Goal: Task Accomplishment & Management: Manage account settings

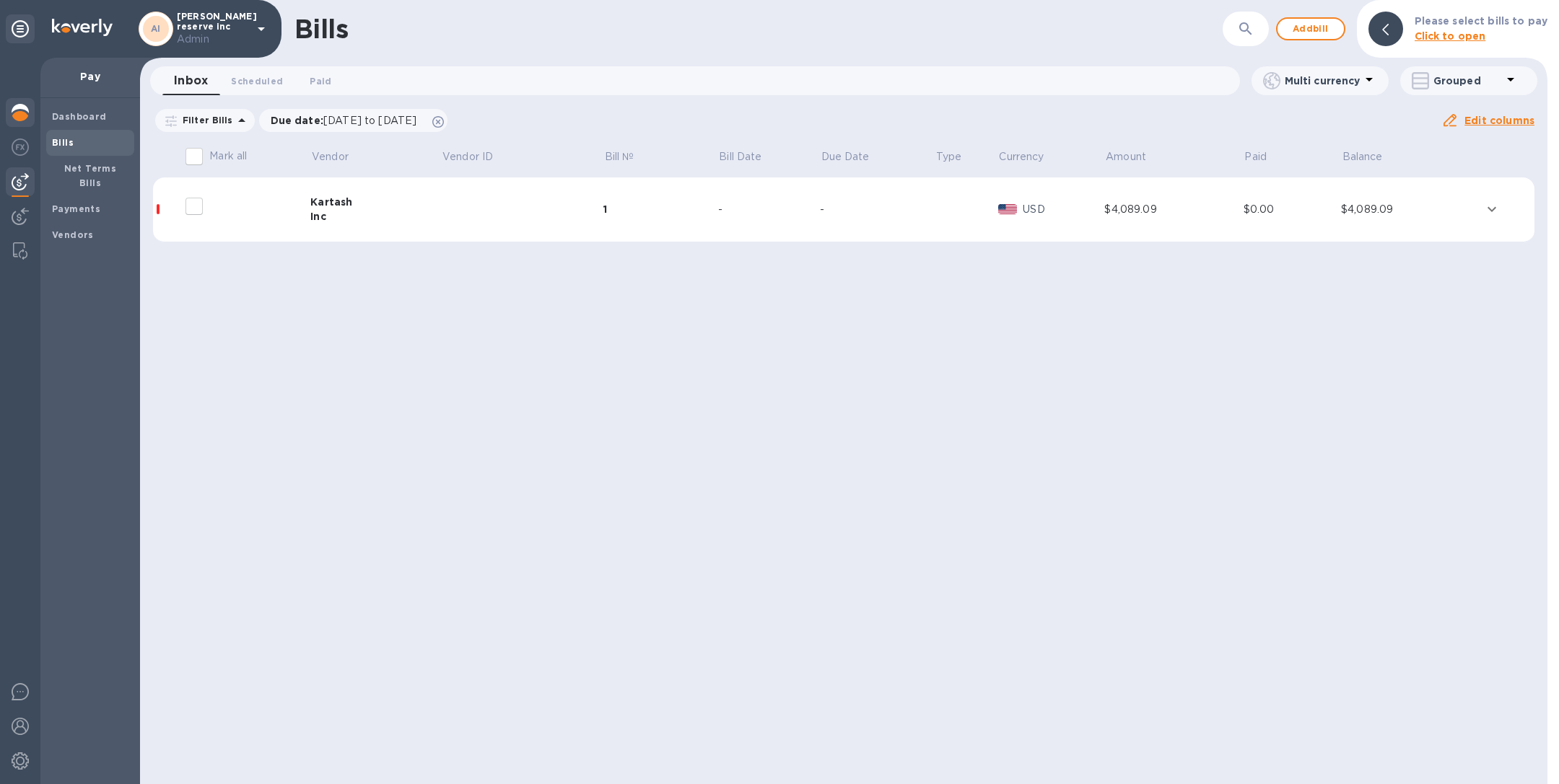
click at [19, 111] on img at bounding box center [21, 112] width 18 height 18
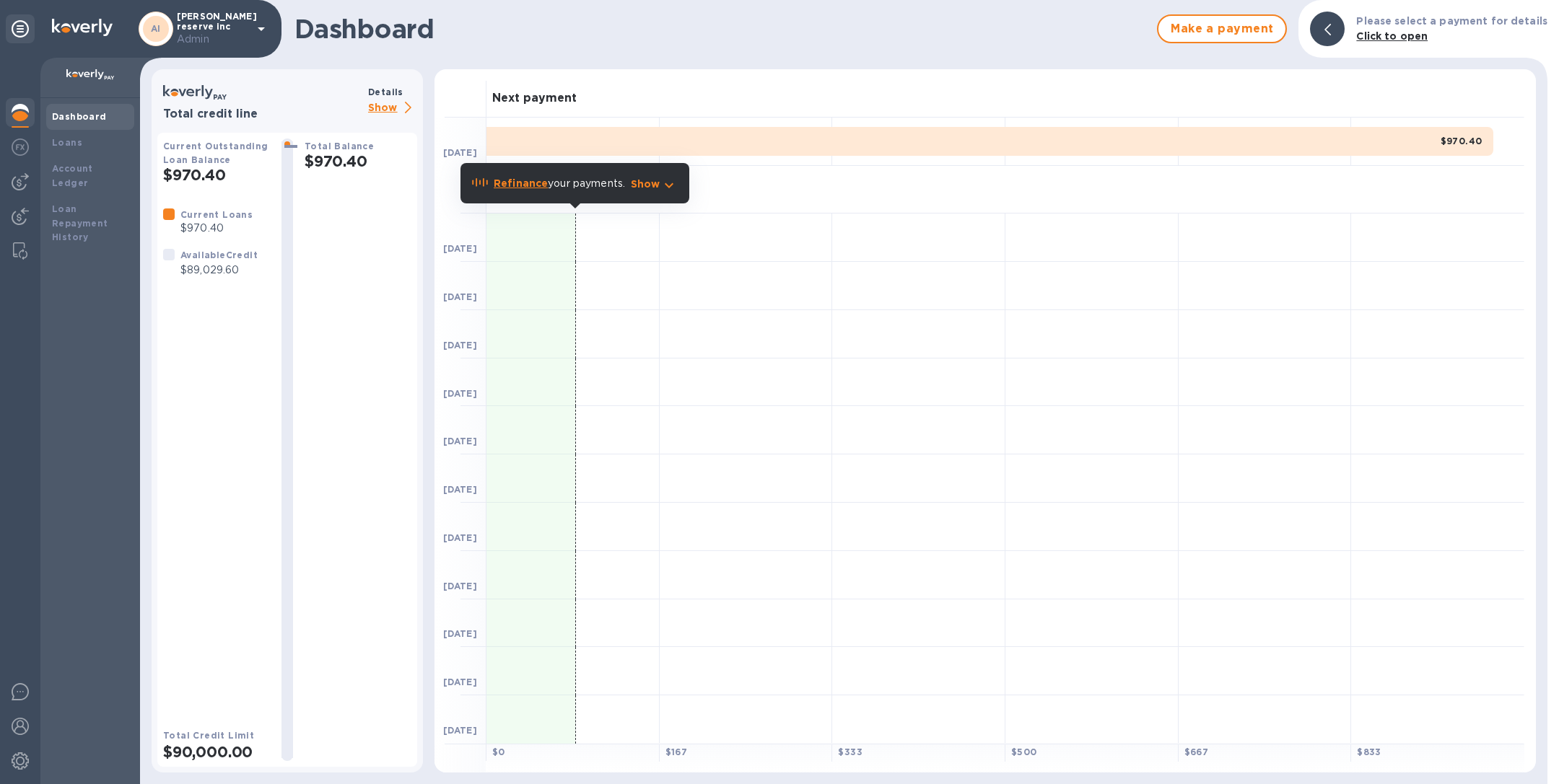
click at [396, 100] on p "Show" at bounding box center [393, 108] width 49 height 18
click at [402, 104] on p "Show" at bounding box center [393, 108] width 49 height 18
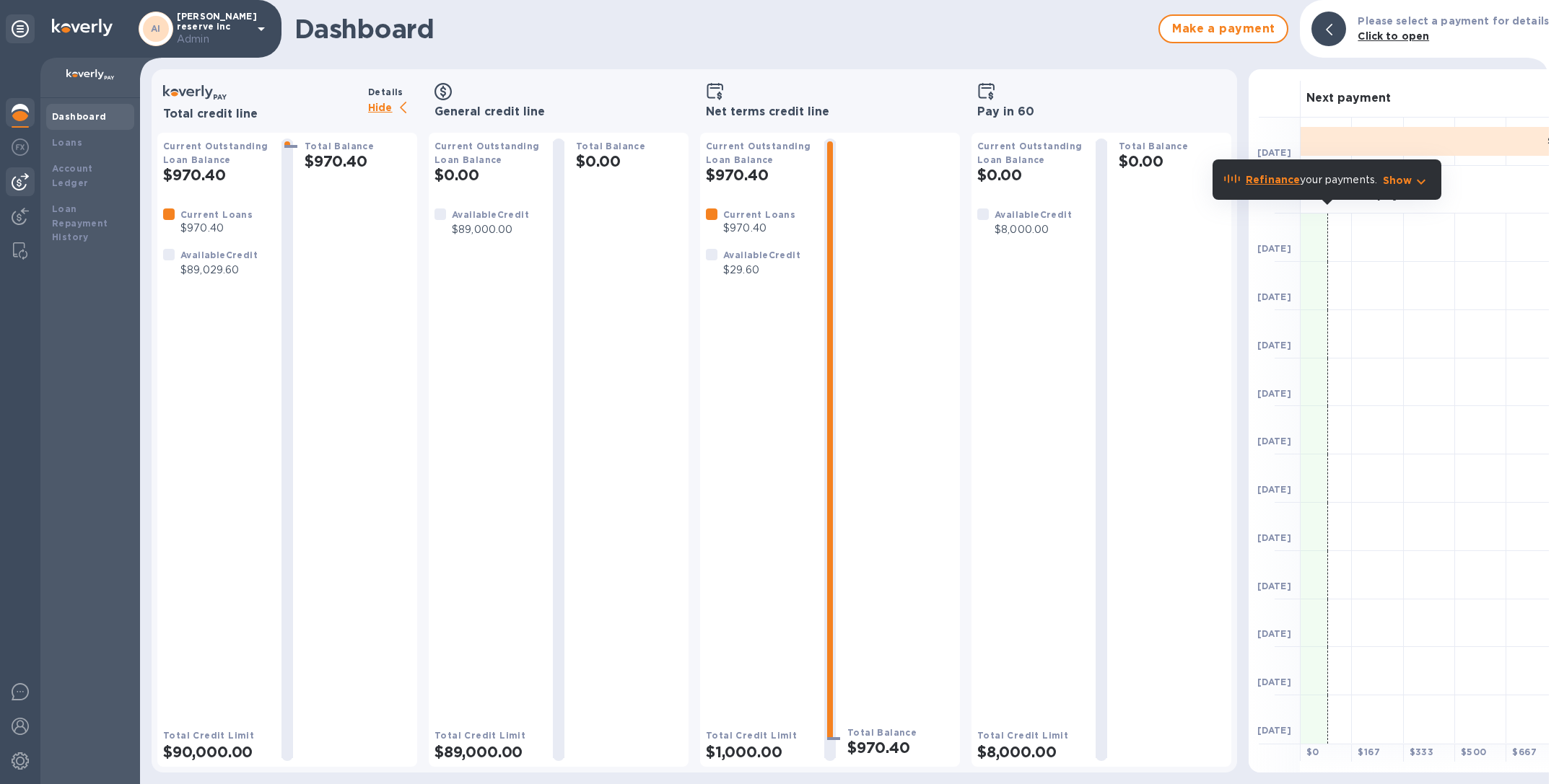
click at [15, 171] on div at bounding box center [20, 181] width 29 height 29
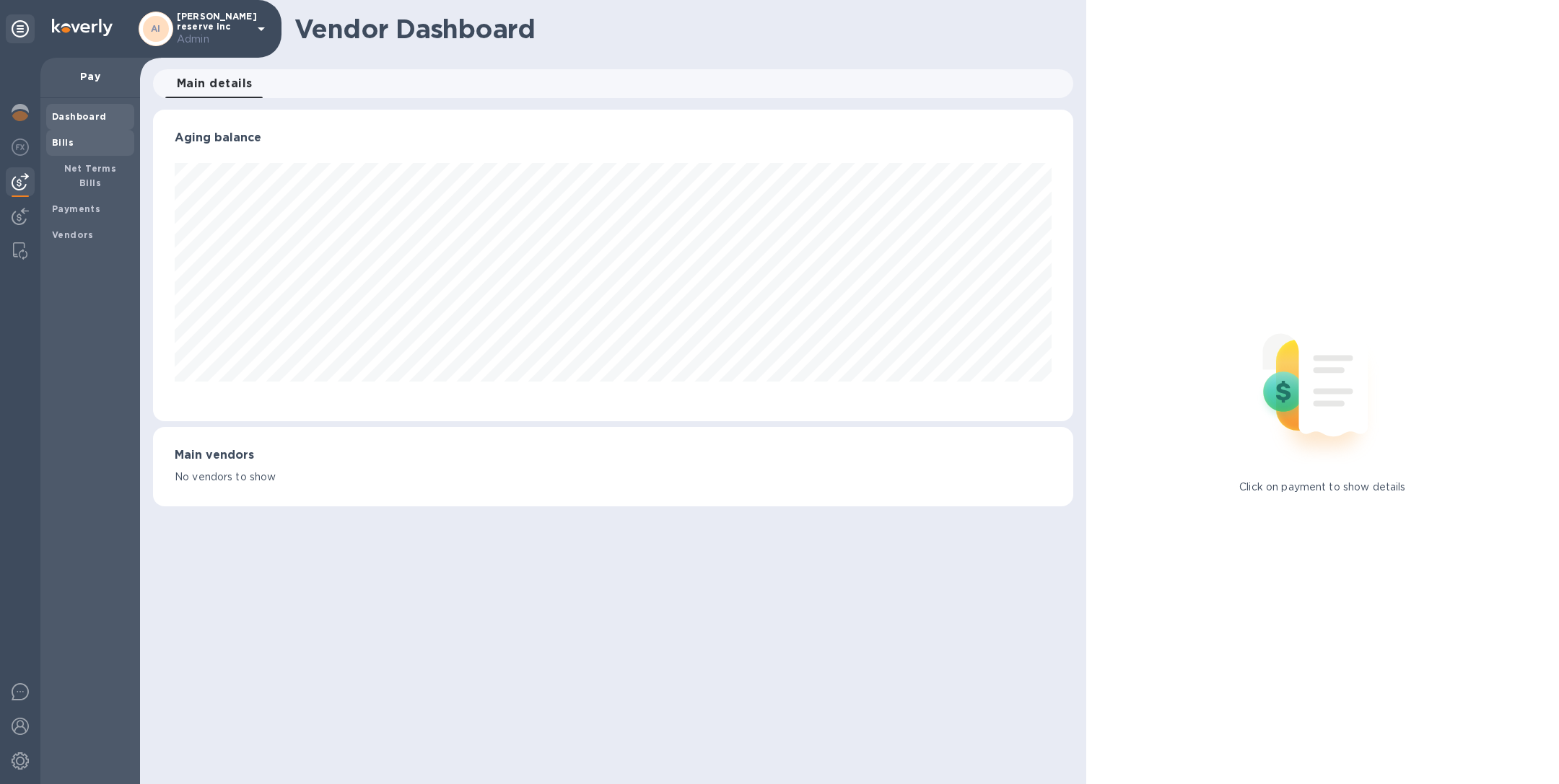
scroll to position [312, 920]
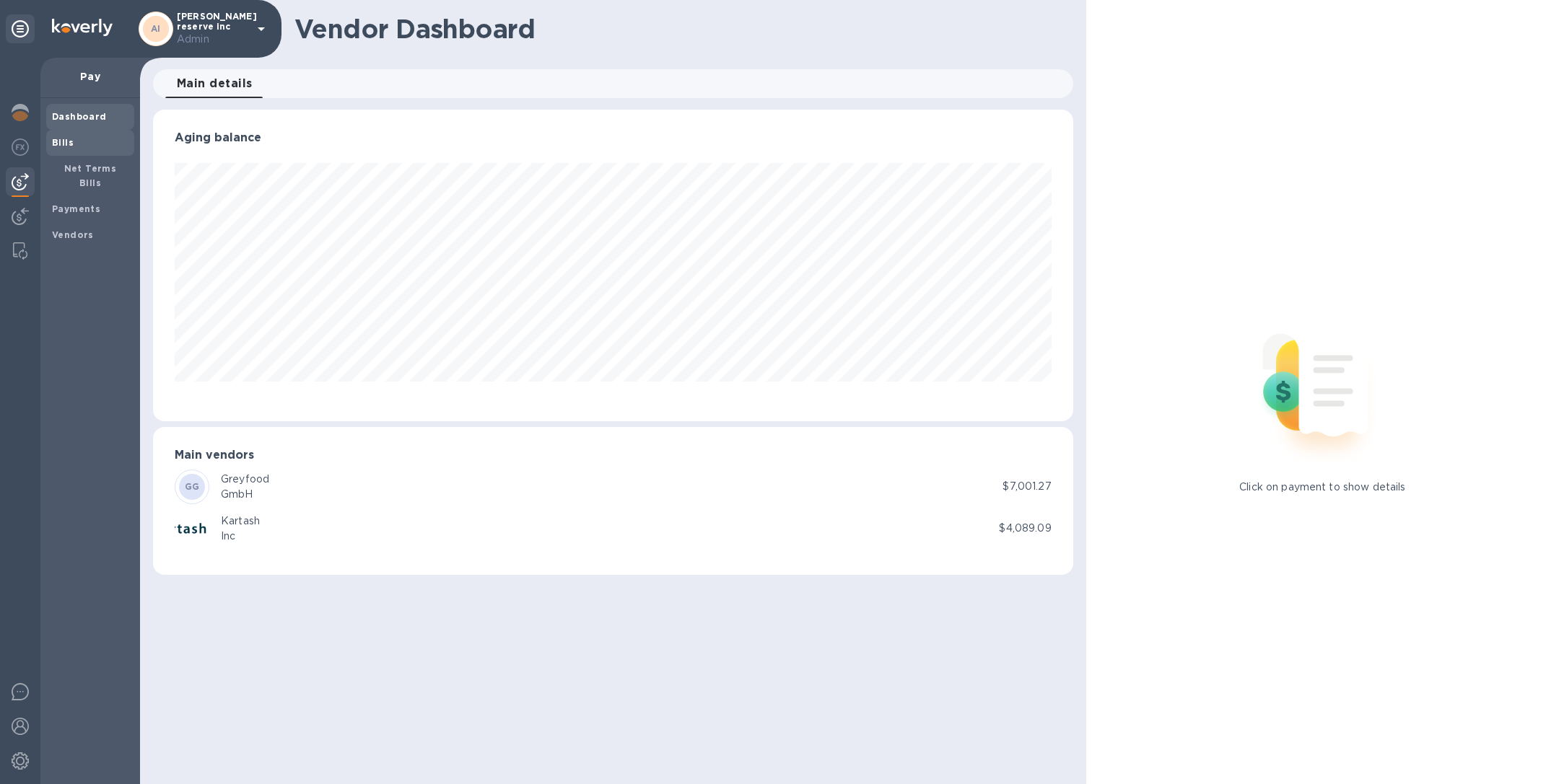
click at [82, 138] on span "Bills" at bounding box center [91, 142] width 77 height 15
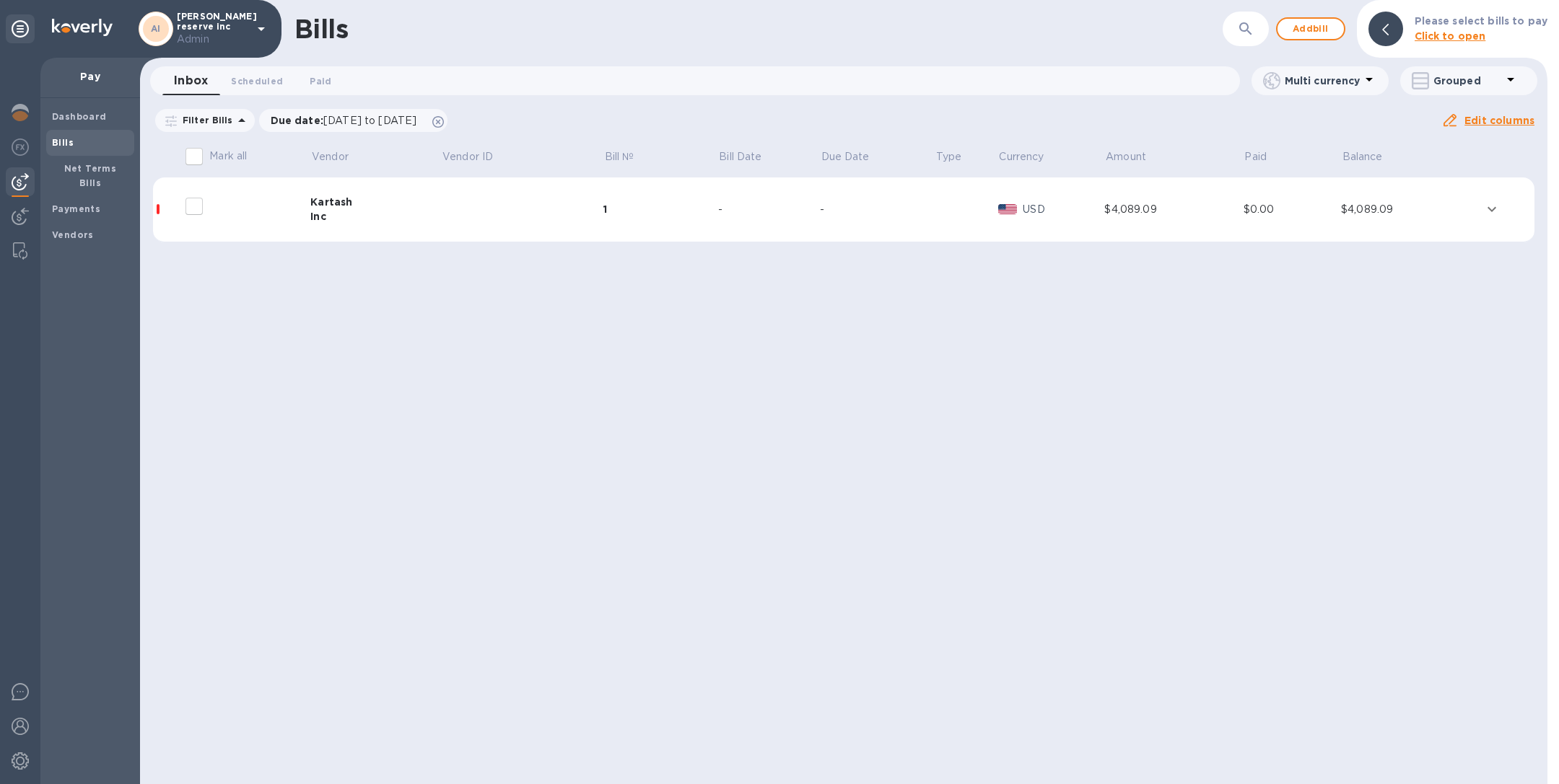
click at [547, 224] on td at bounding box center [522, 210] width 163 height 65
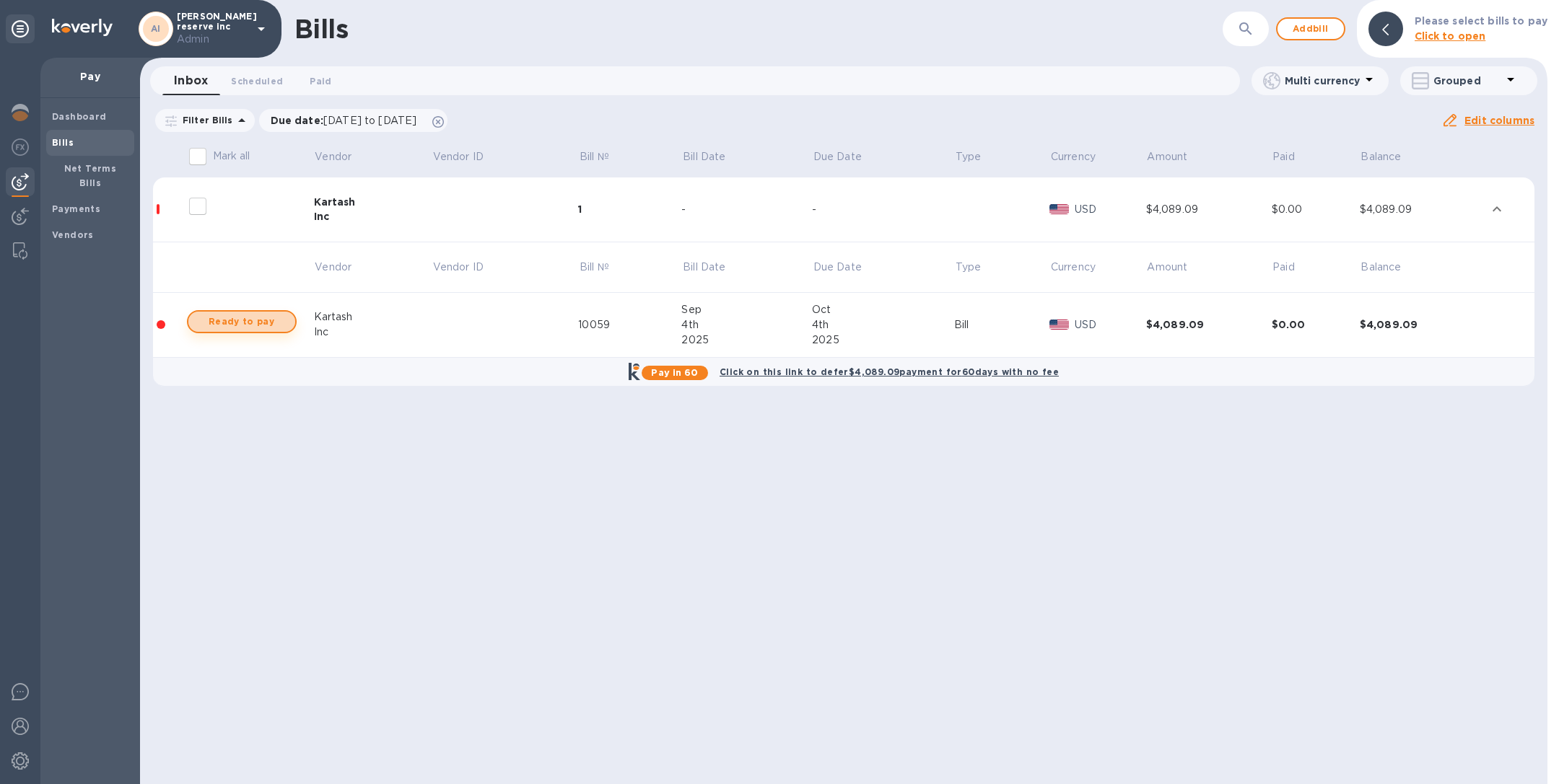
click at [254, 322] on span "Ready to pay" at bounding box center [242, 321] width 84 height 18
click at [236, 325] on span "Ready to pay" at bounding box center [242, 321] width 84 height 18
checkbox input "true"
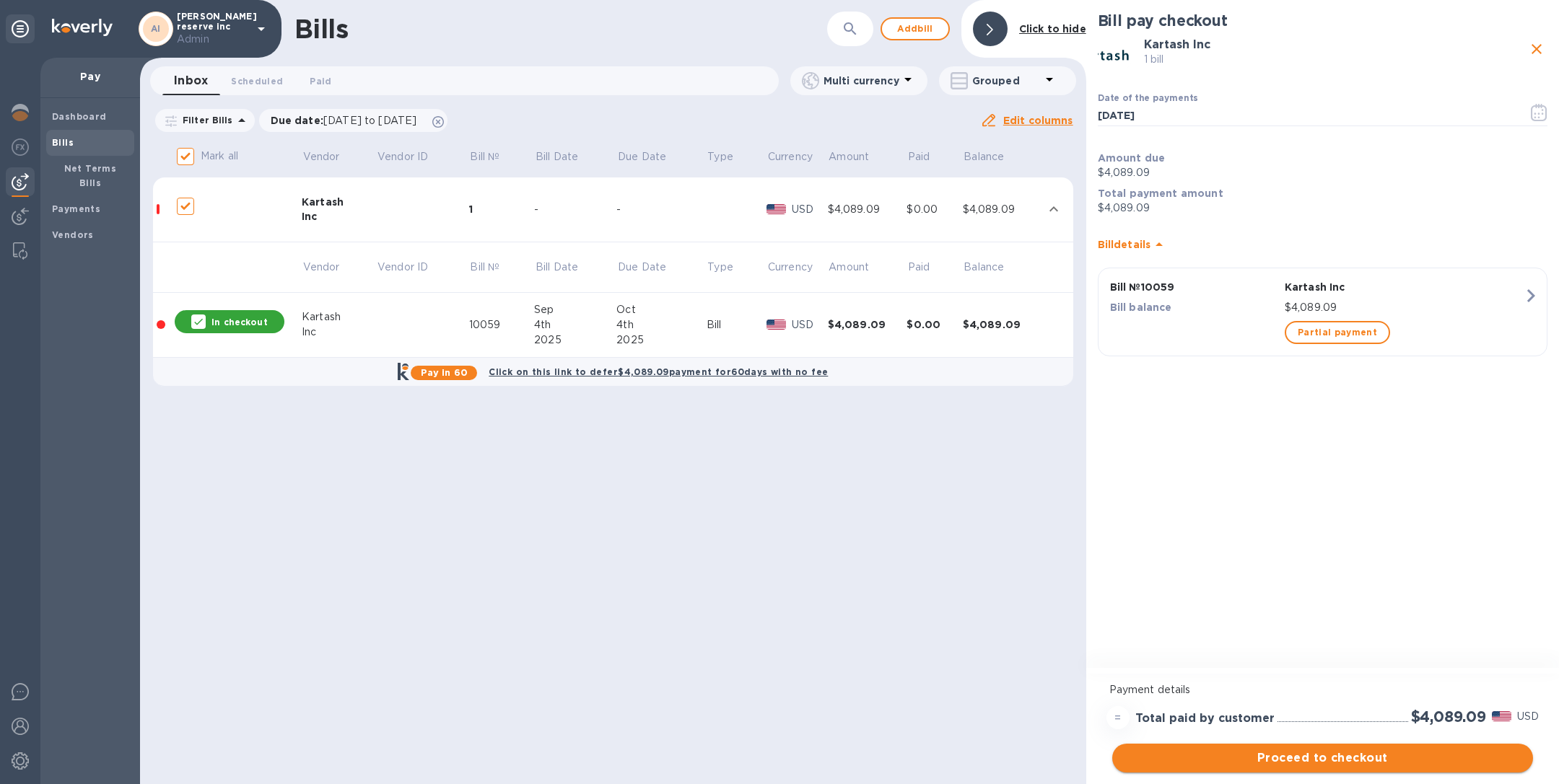
click at [1294, 757] on span "Proceed to checkout" at bounding box center [1322, 758] width 398 height 18
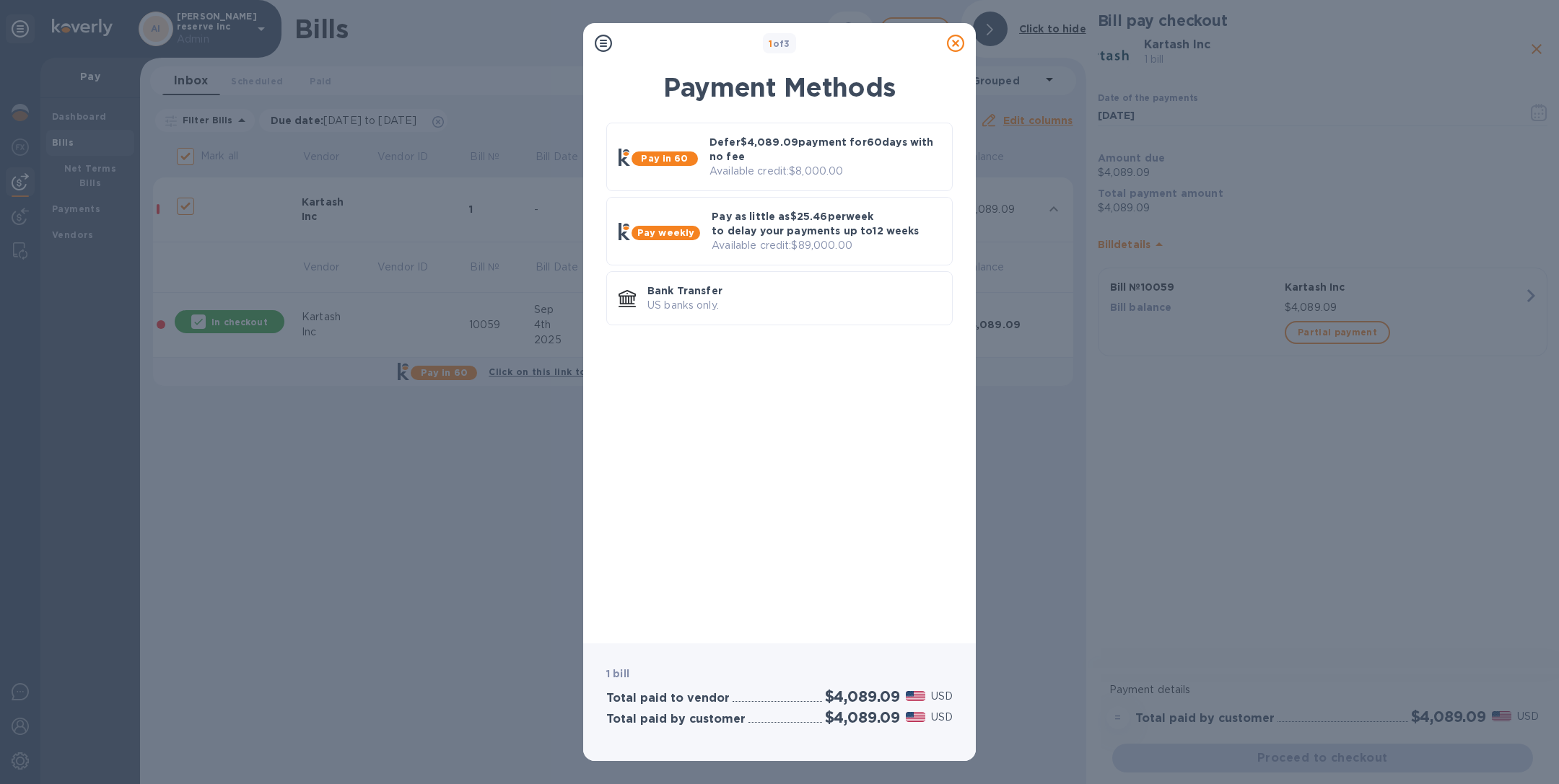
click at [954, 41] on icon at bounding box center [956, 43] width 18 height 18
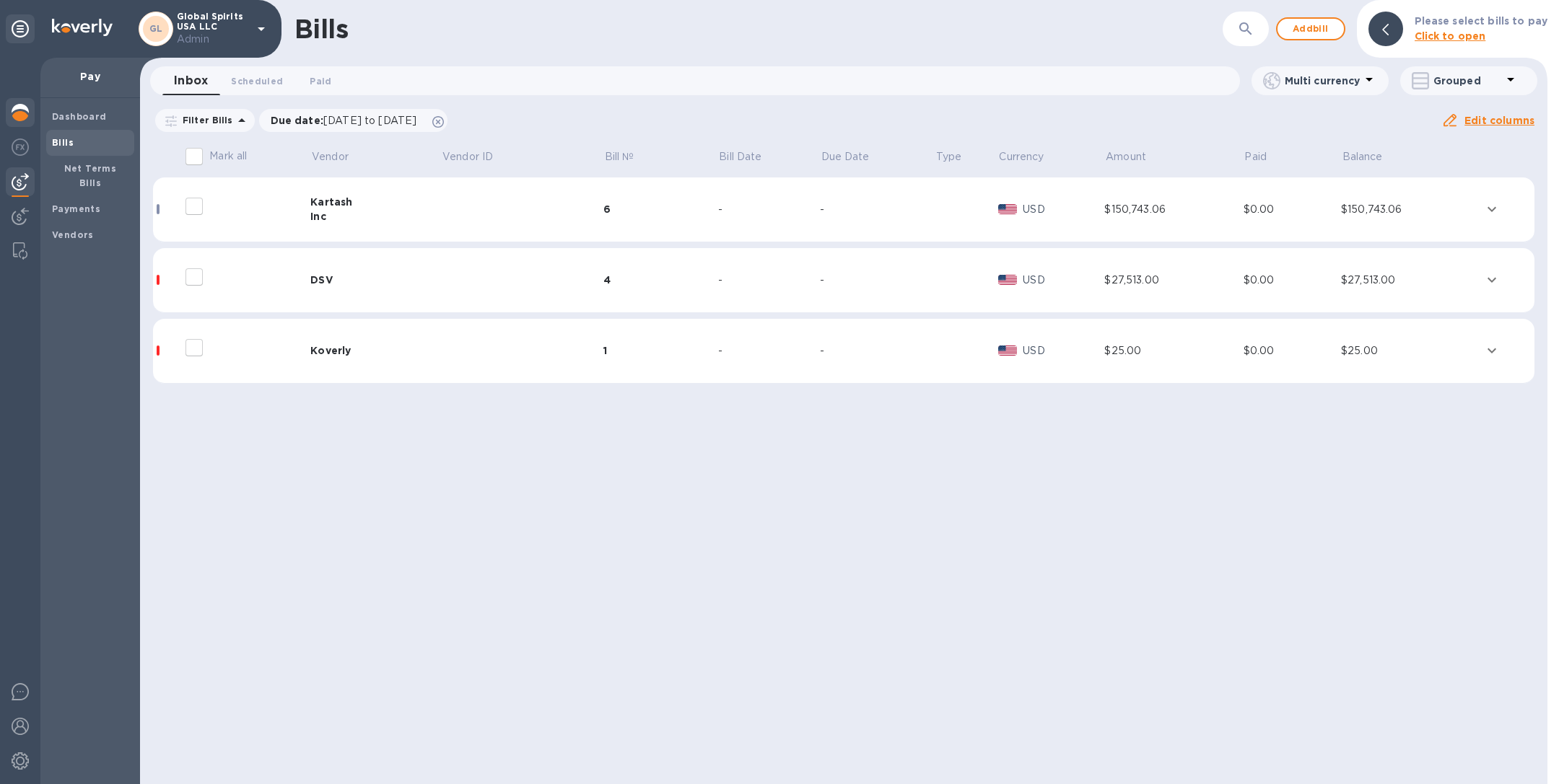
click at [19, 104] on div at bounding box center [20, 113] width 29 height 32
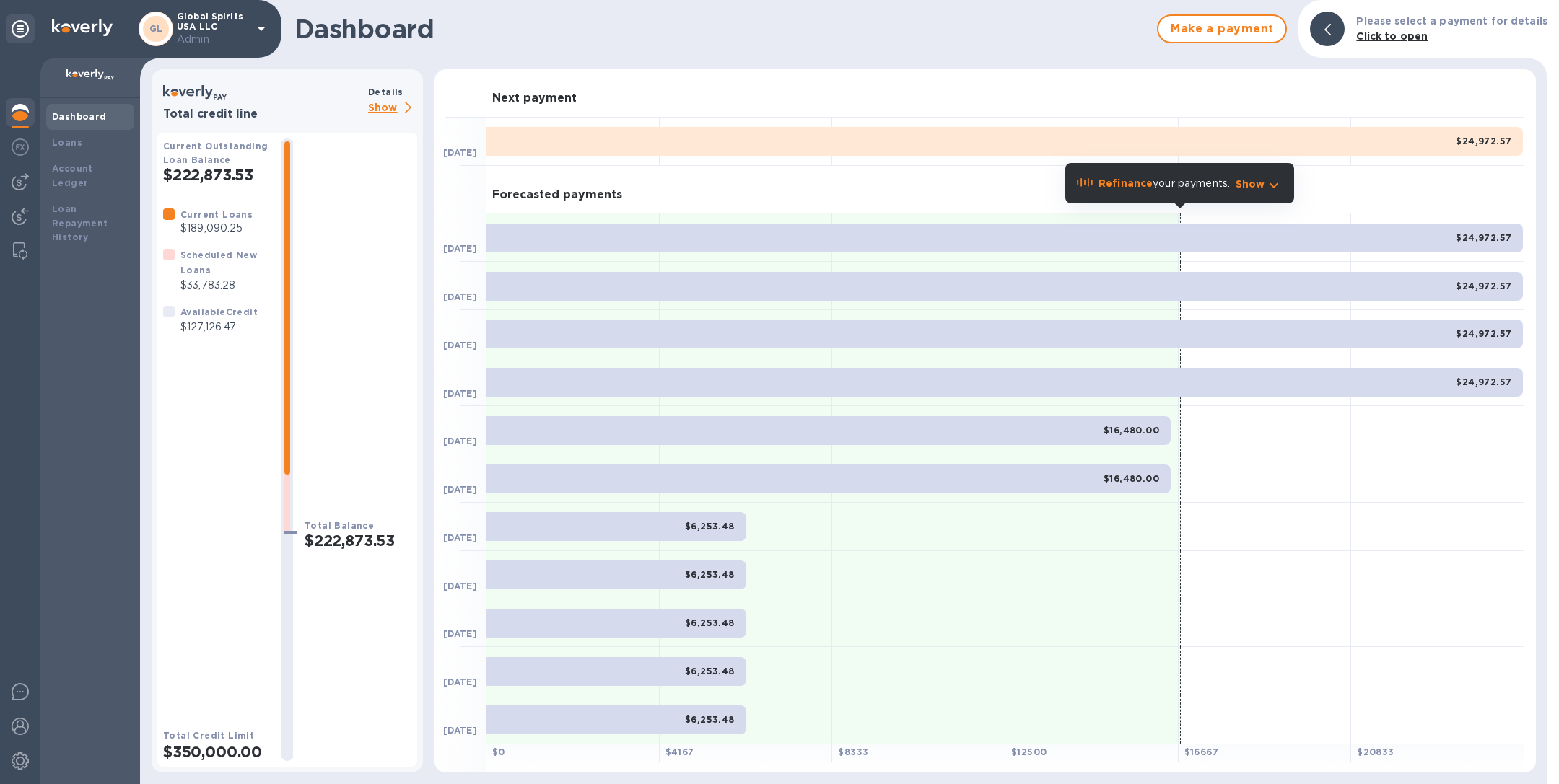
click at [386, 107] on p "Show" at bounding box center [393, 108] width 49 height 18
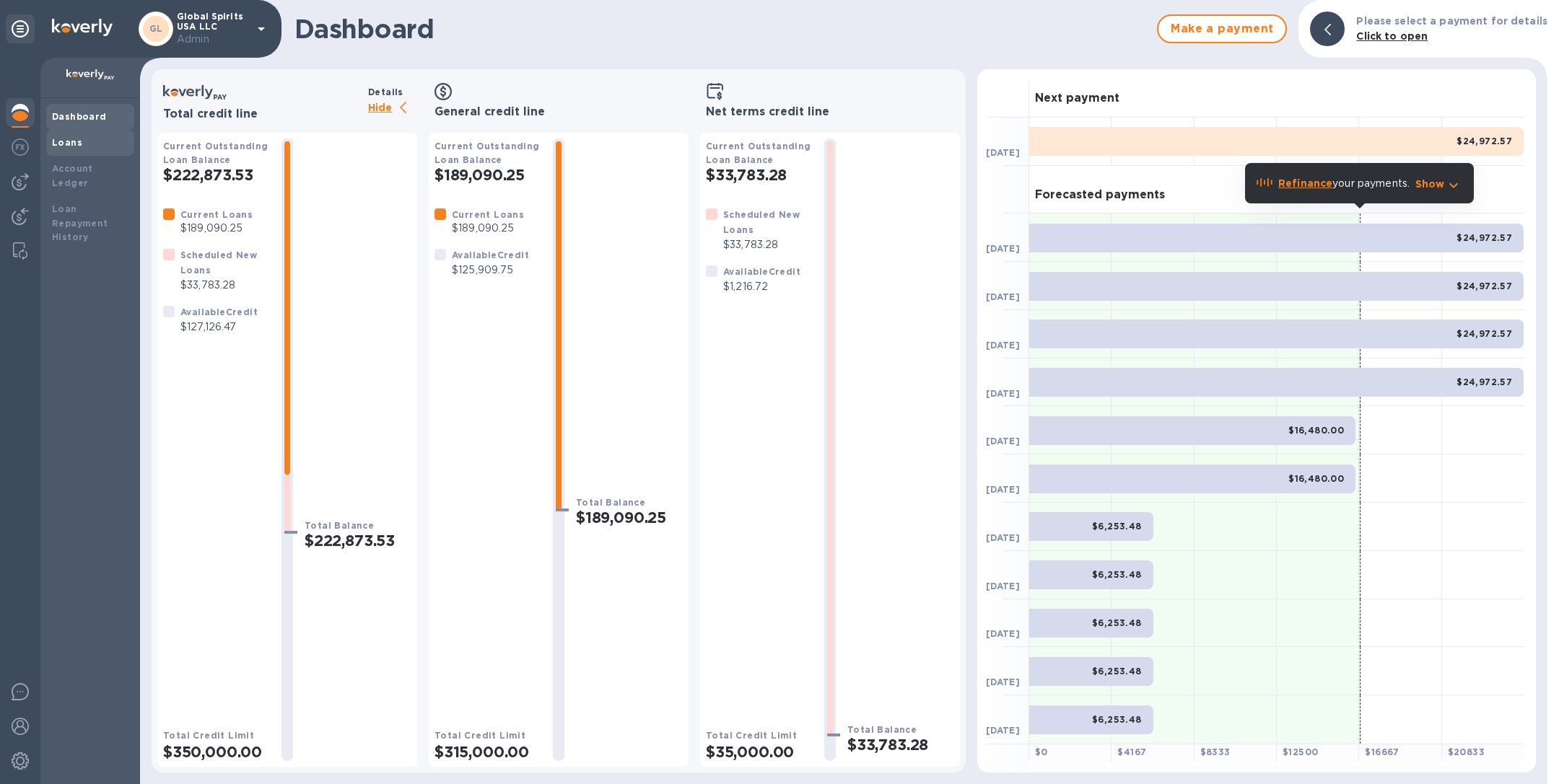
click at [58, 141] on b "Loans" at bounding box center [67, 142] width 31 height 11
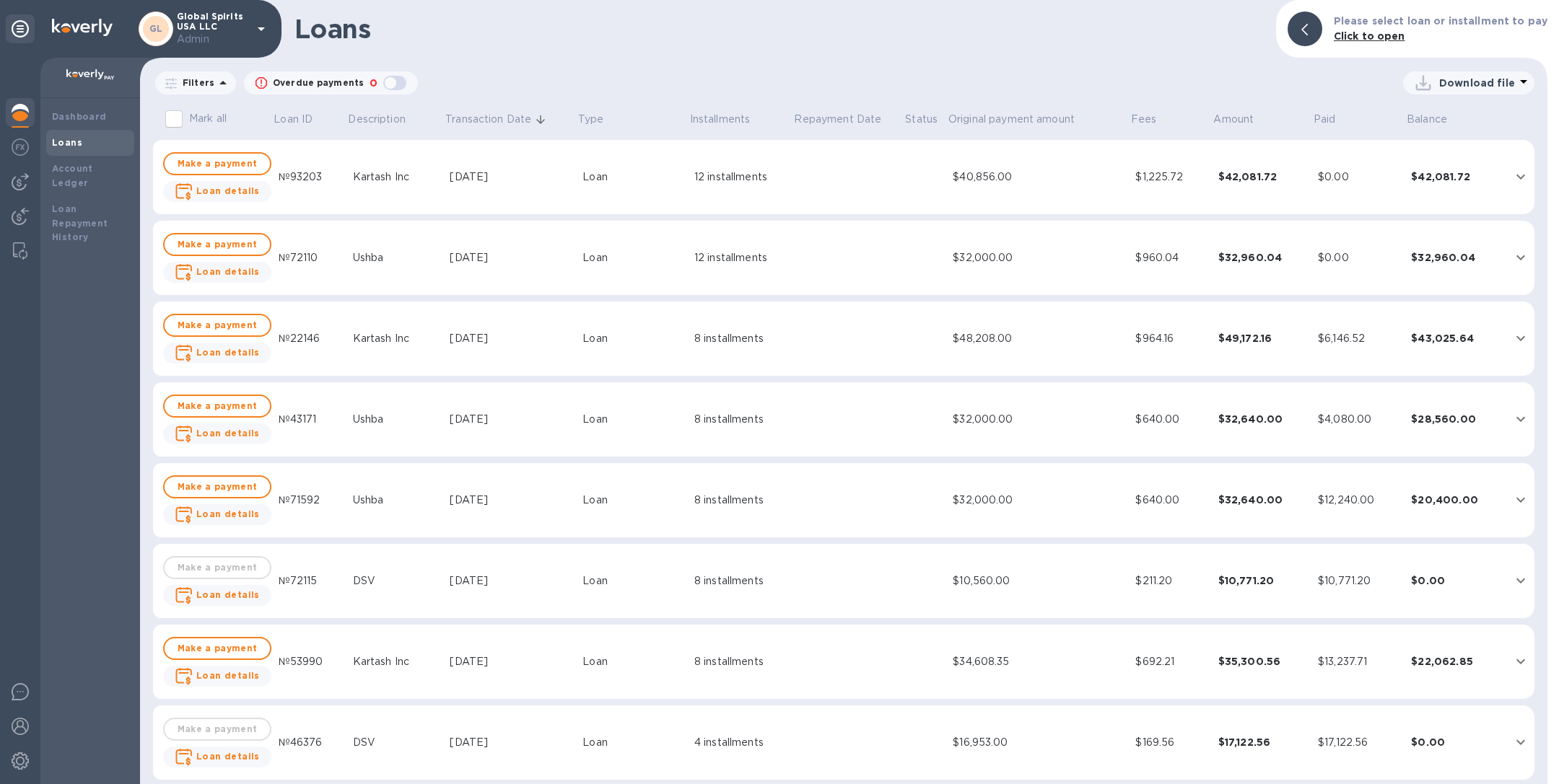
click at [546, 176] on div "Sep 30, 2025" at bounding box center [510, 177] width 121 height 15
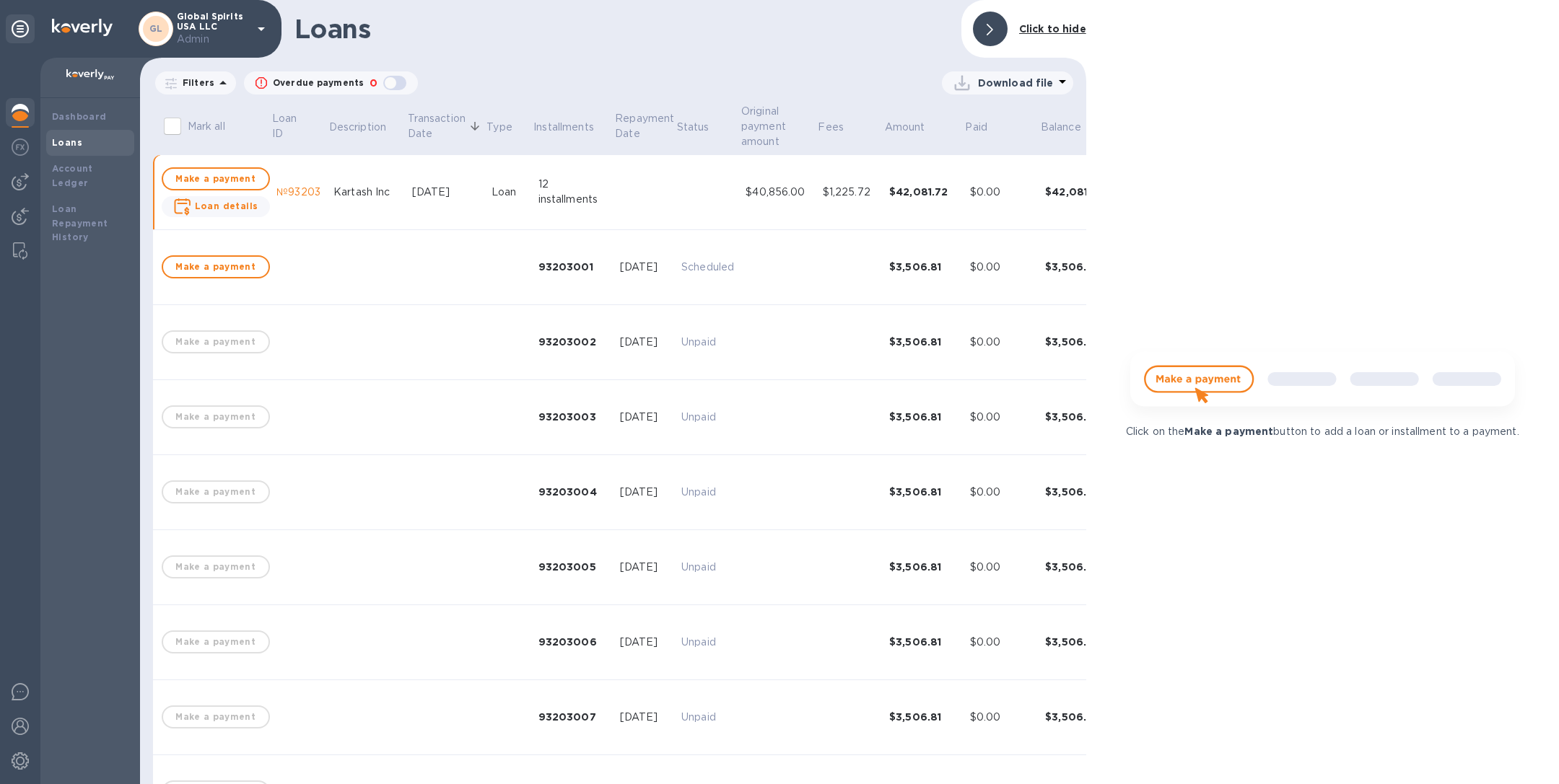
click at [627, 272] on div "Oct 7, 2025" at bounding box center [644, 266] width 50 height 15
click at [375, 184] on div "Kartash Inc" at bounding box center [367, 191] width 67 height 15
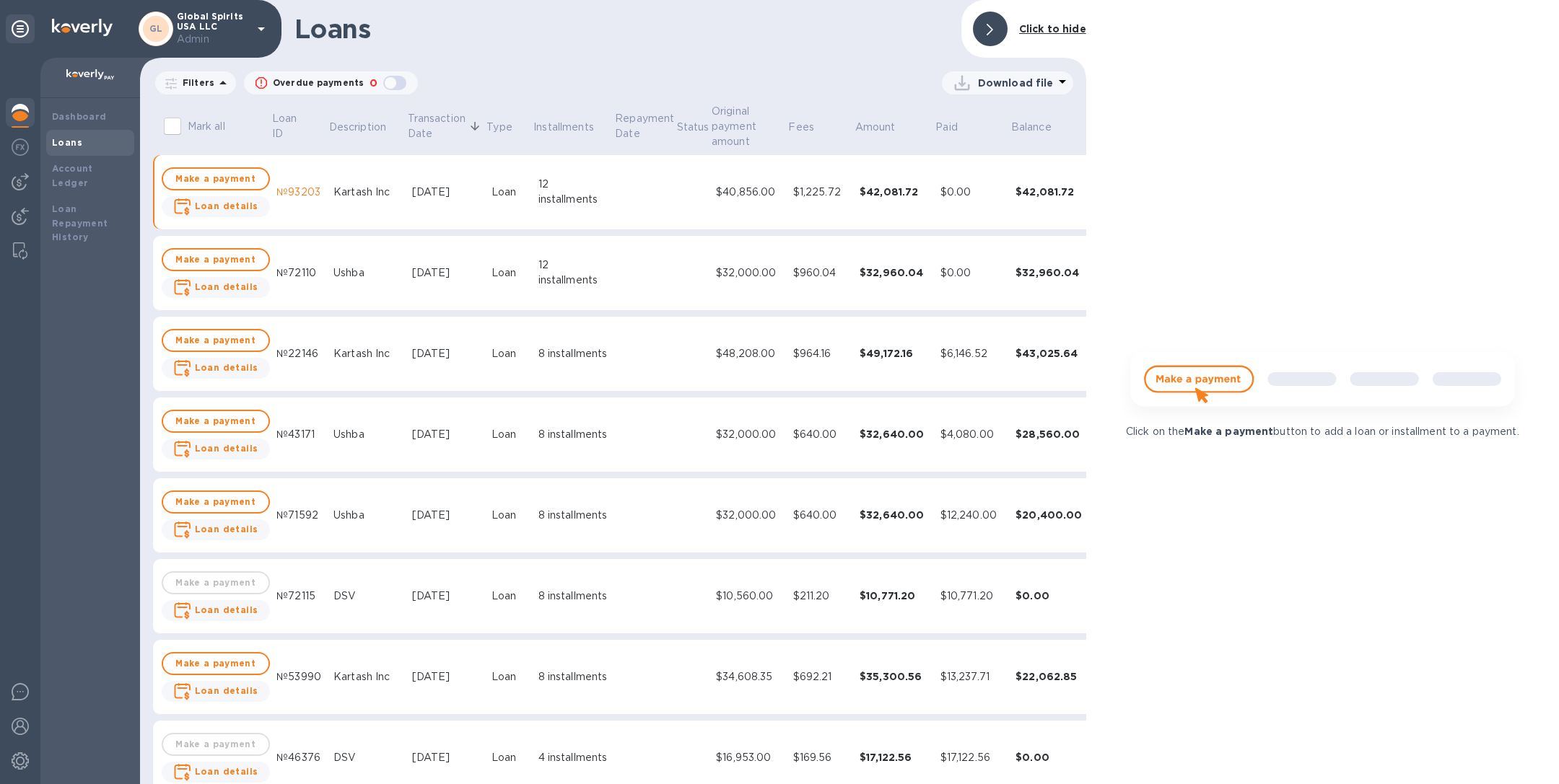
click at [425, 195] on div "Sep 30, 2025" at bounding box center [446, 191] width 68 height 15
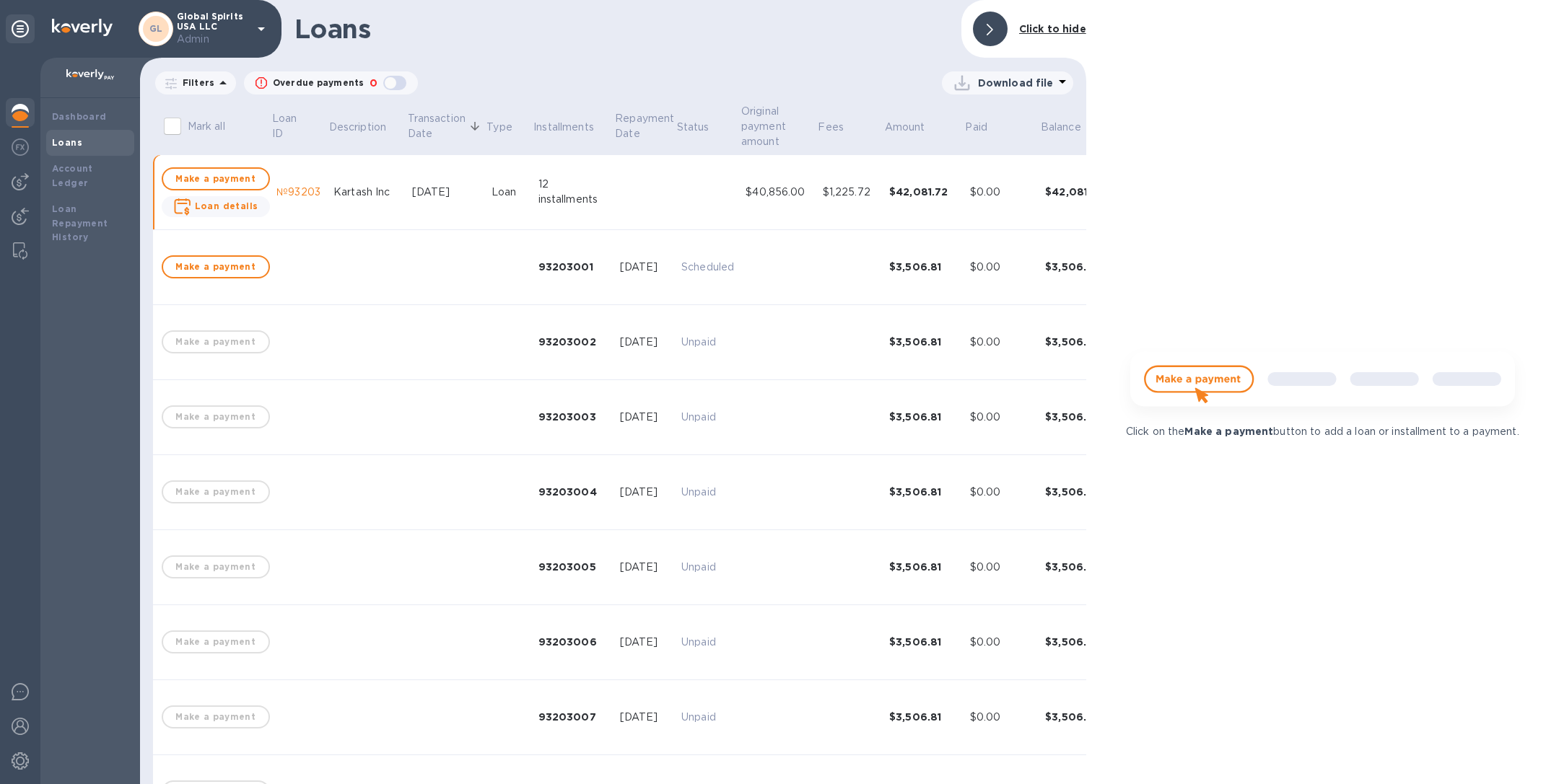
click at [468, 189] on div "Sep 30, 2025" at bounding box center [446, 191] width 68 height 15
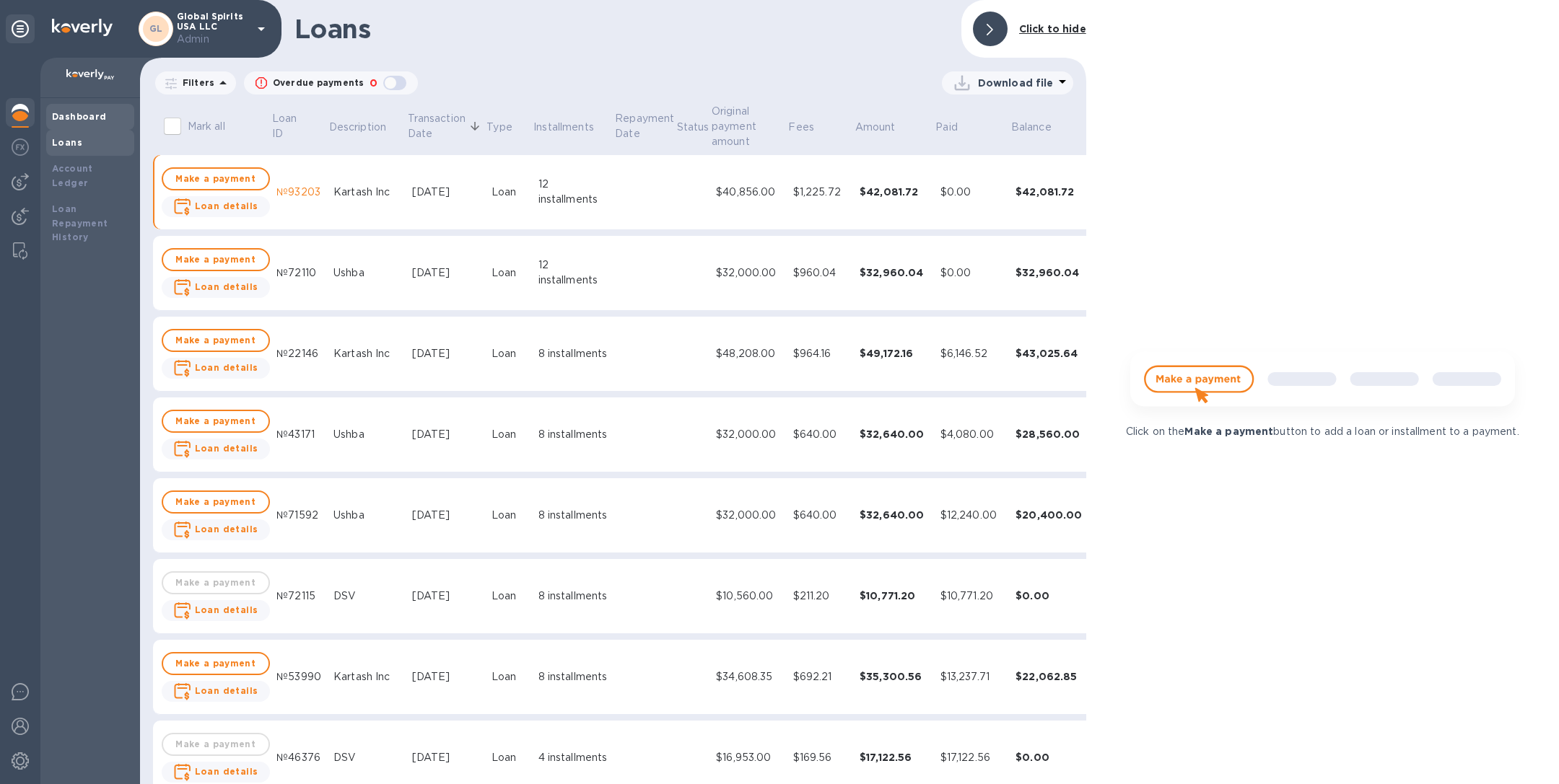
click at [96, 110] on div "Dashboard" at bounding box center [91, 116] width 77 height 15
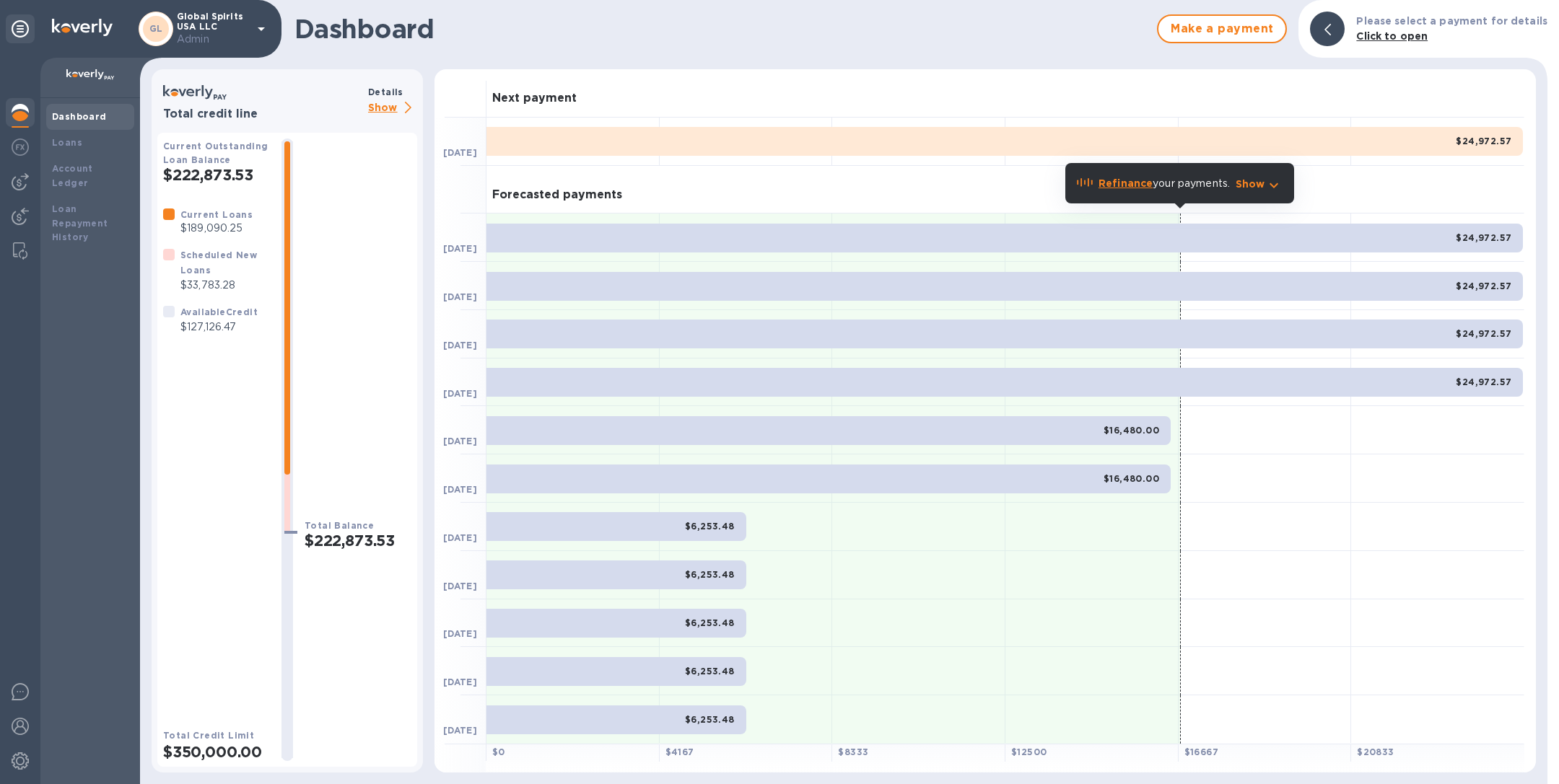
click at [394, 106] on p "Show" at bounding box center [393, 108] width 49 height 18
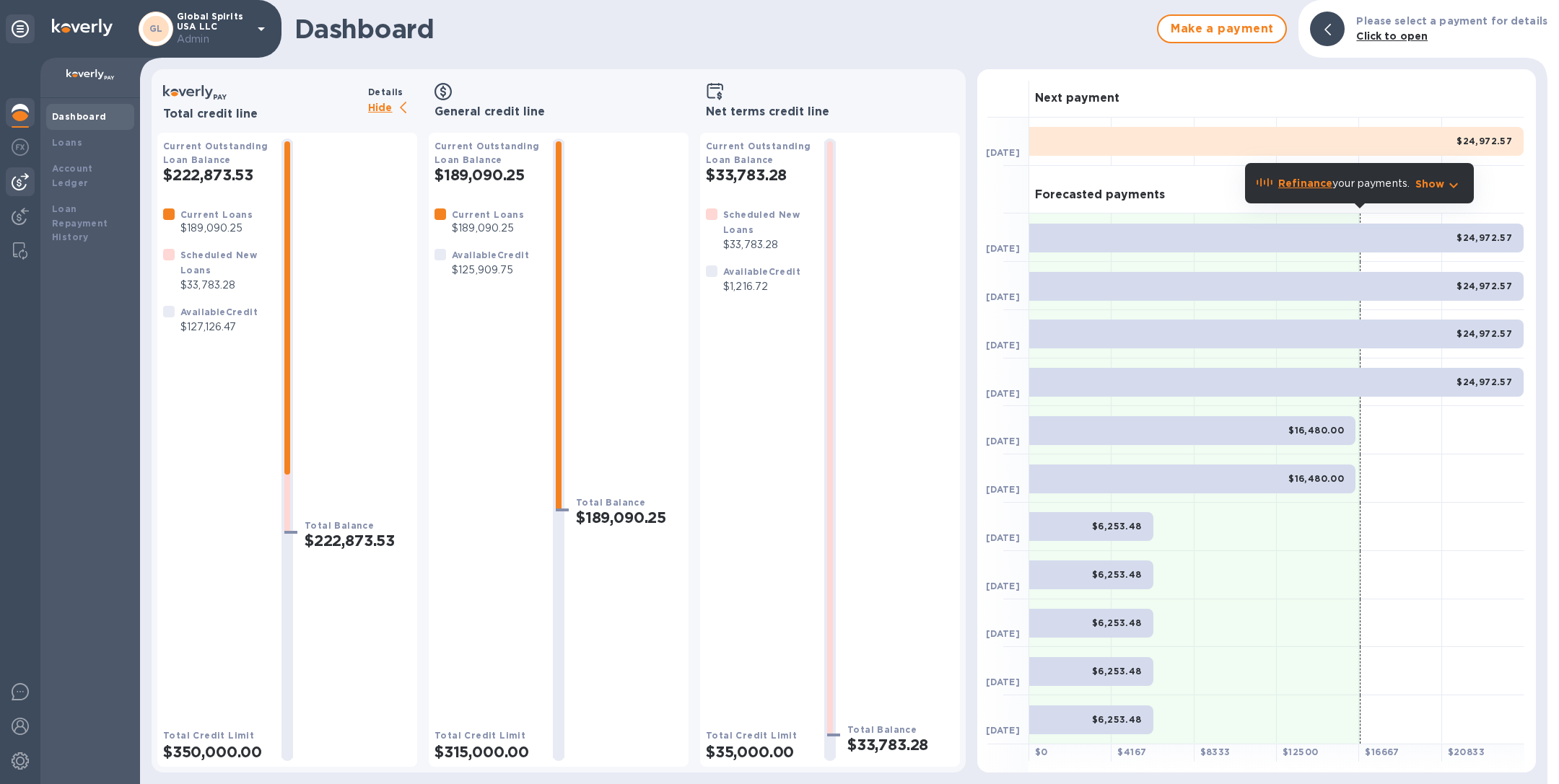
click at [23, 176] on img at bounding box center [21, 182] width 18 height 18
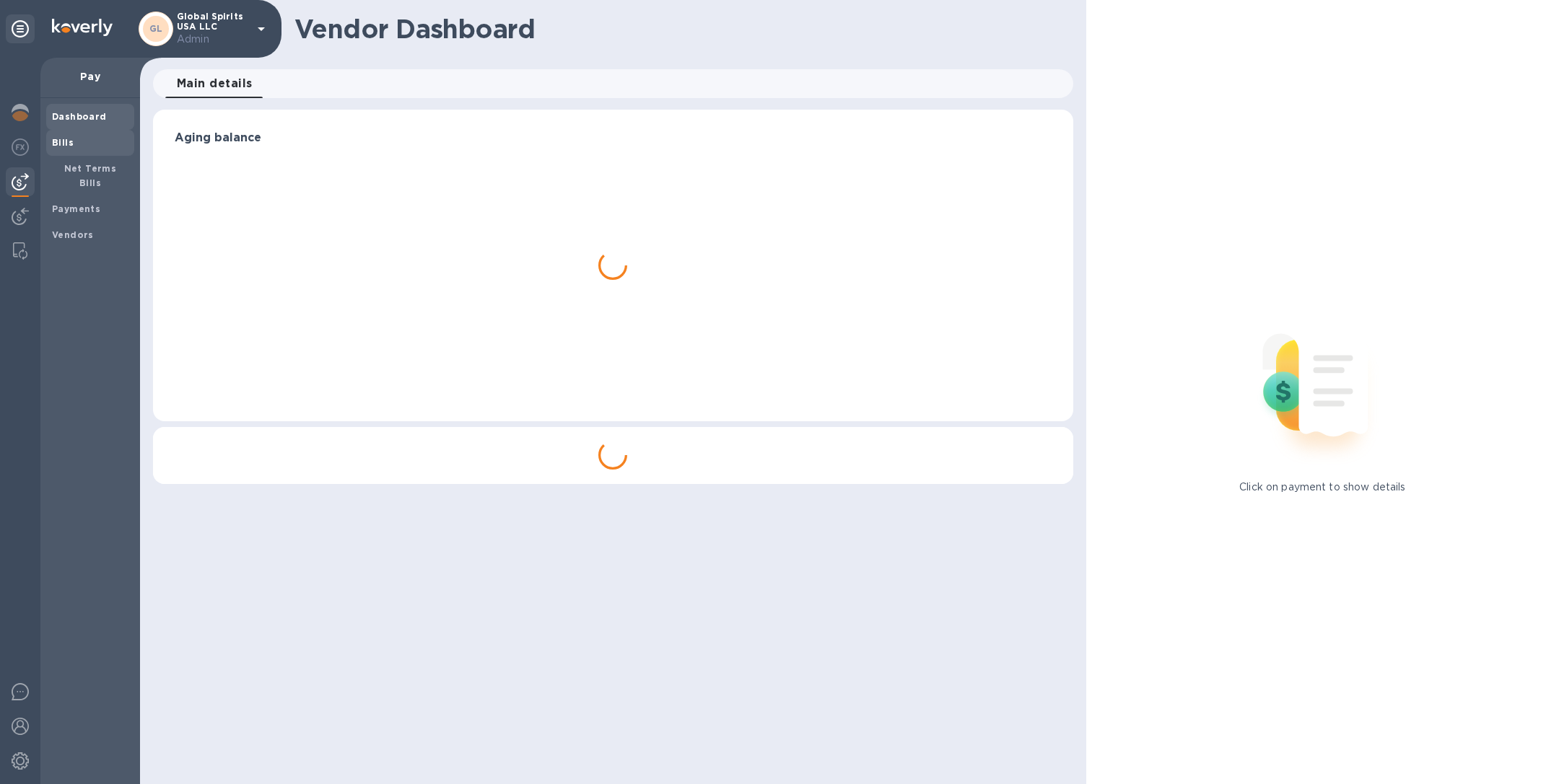
click at [77, 141] on span "Bills" at bounding box center [91, 142] width 77 height 15
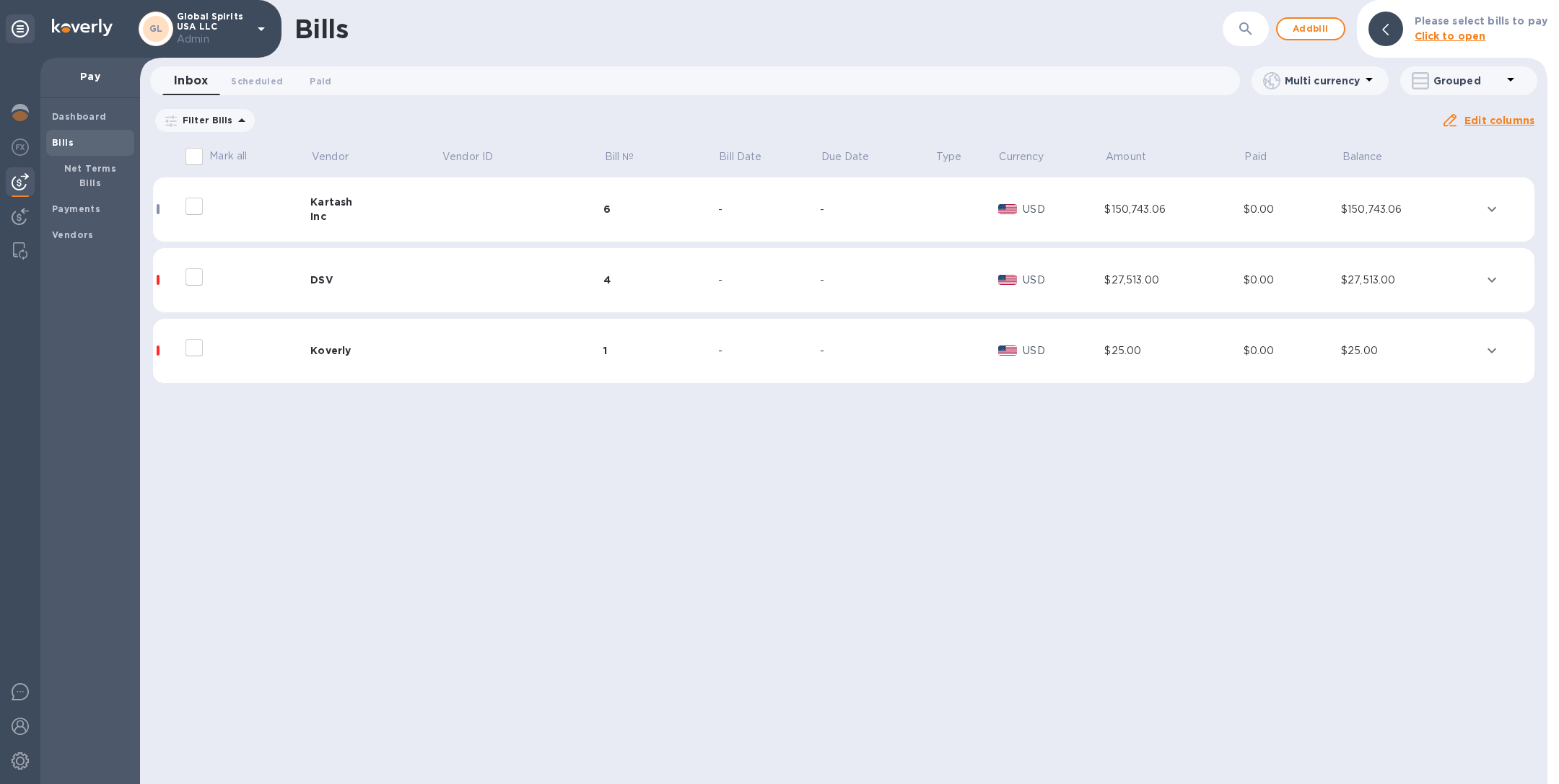
click at [397, 213] on div "Inc" at bounding box center [375, 216] width 130 height 15
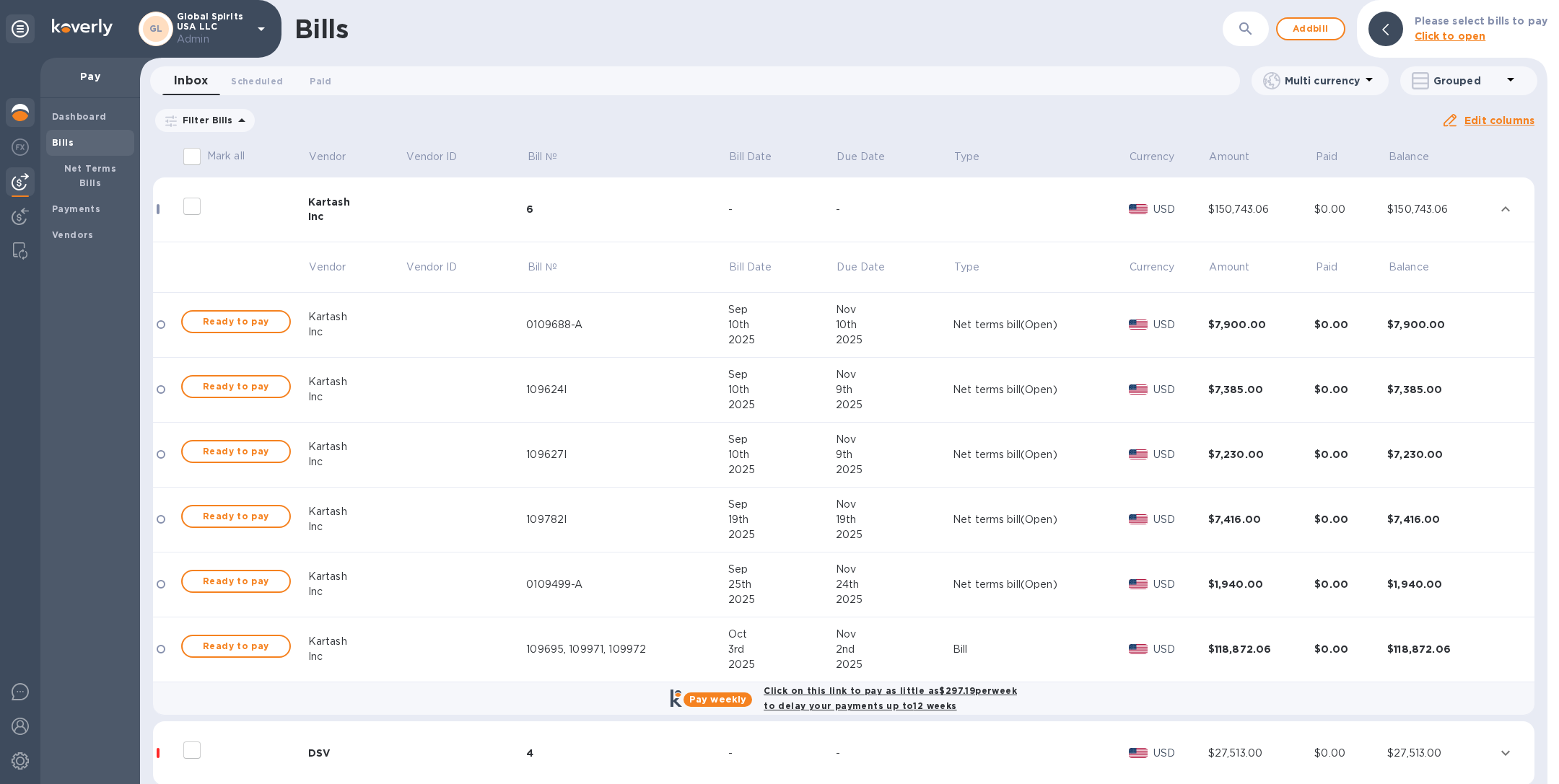
click at [18, 116] on img at bounding box center [21, 112] width 18 height 18
